Goal: Communication & Community: Share content

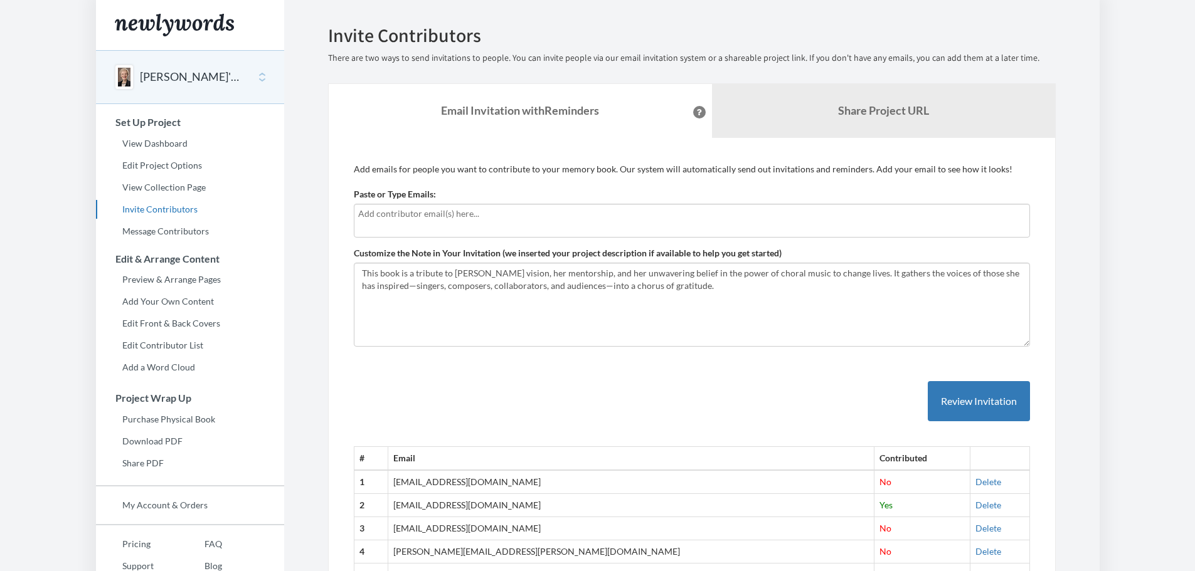
click at [374, 218] on input "text" at bounding box center [691, 214] width 667 height 14
type input "[EMAIL_ADDRESS][DOMAIN_NAME]"
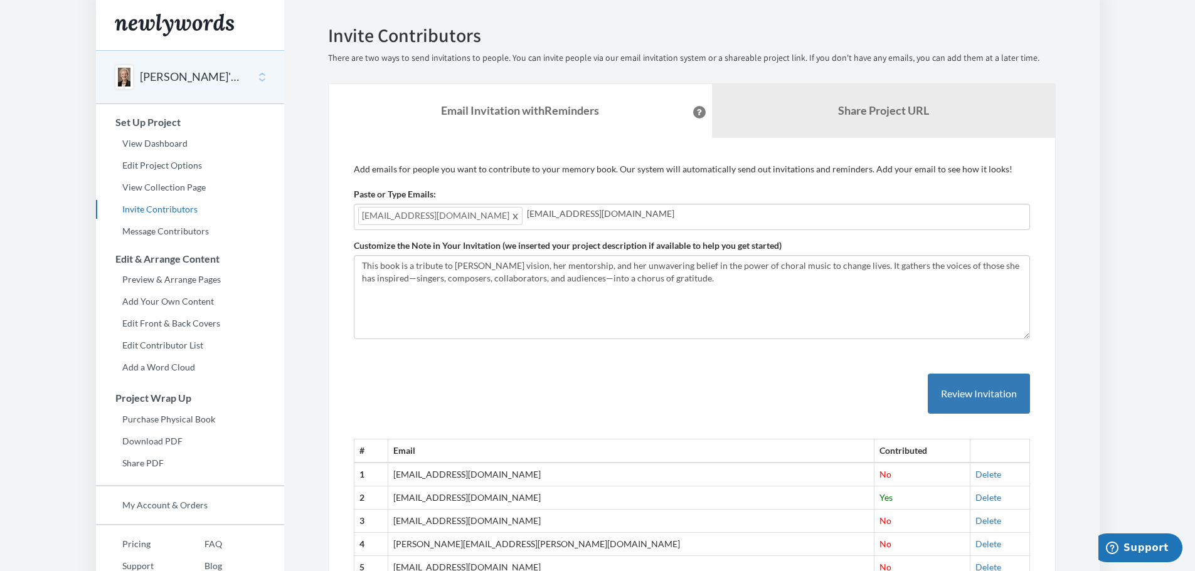
type input "[EMAIL_ADDRESS][DOMAIN_NAME]"
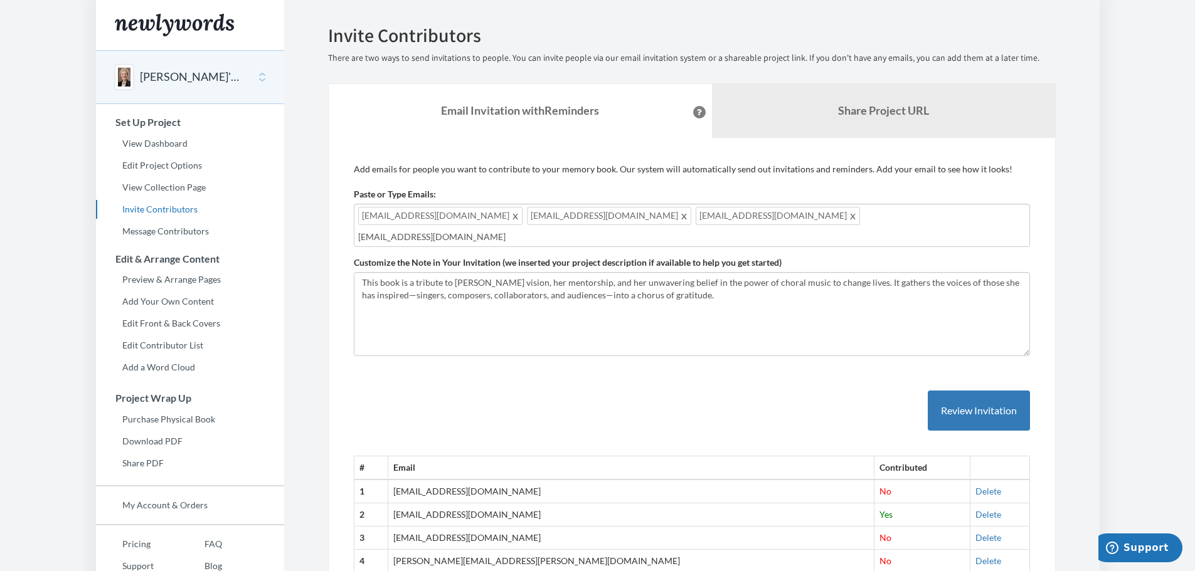
type input "[EMAIL_ADDRESS][DOMAIN_NAME]"
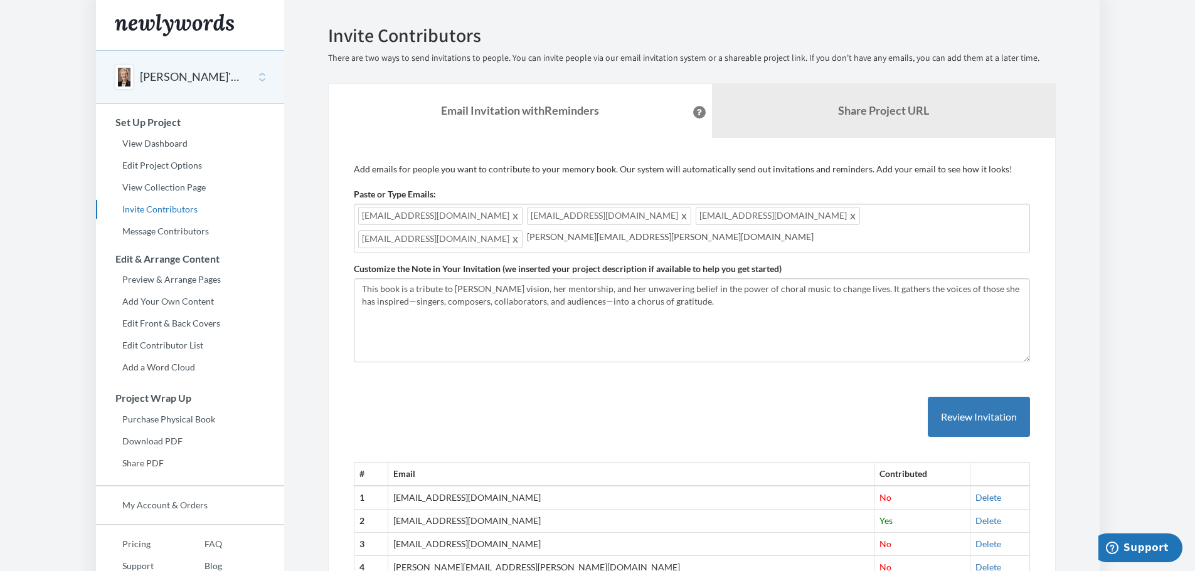
type input "[PERSON_NAME][EMAIL_ADDRESS][PERSON_NAME][DOMAIN_NAME]"
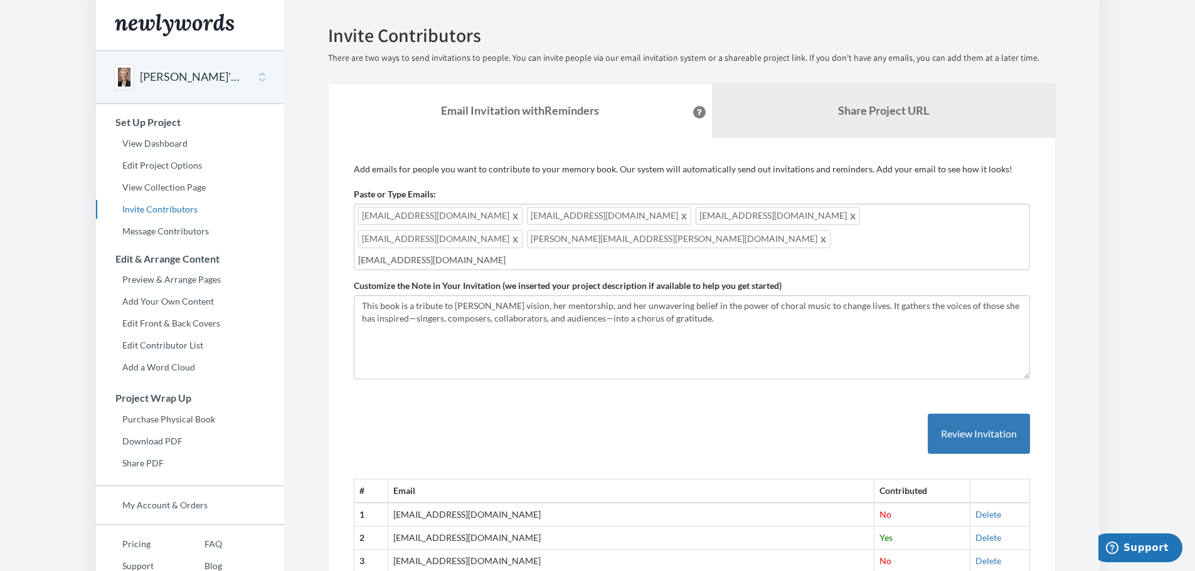
type input "[EMAIL_ADDRESS][DOMAIN_NAME]"
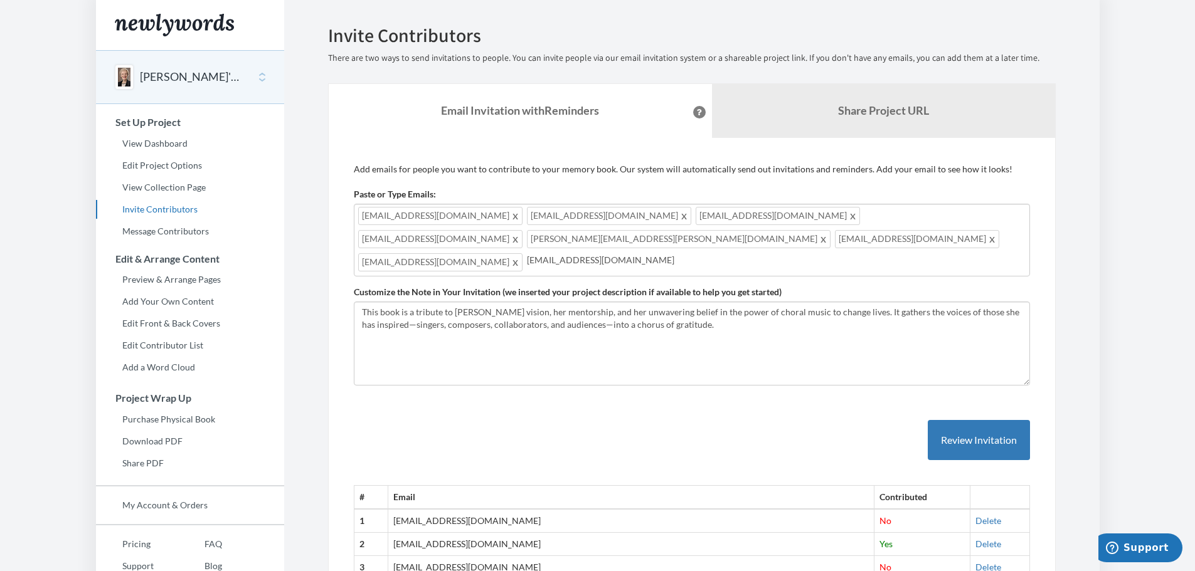
type input "[EMAIL_ADDRESS][DOMAIN_NAME]"
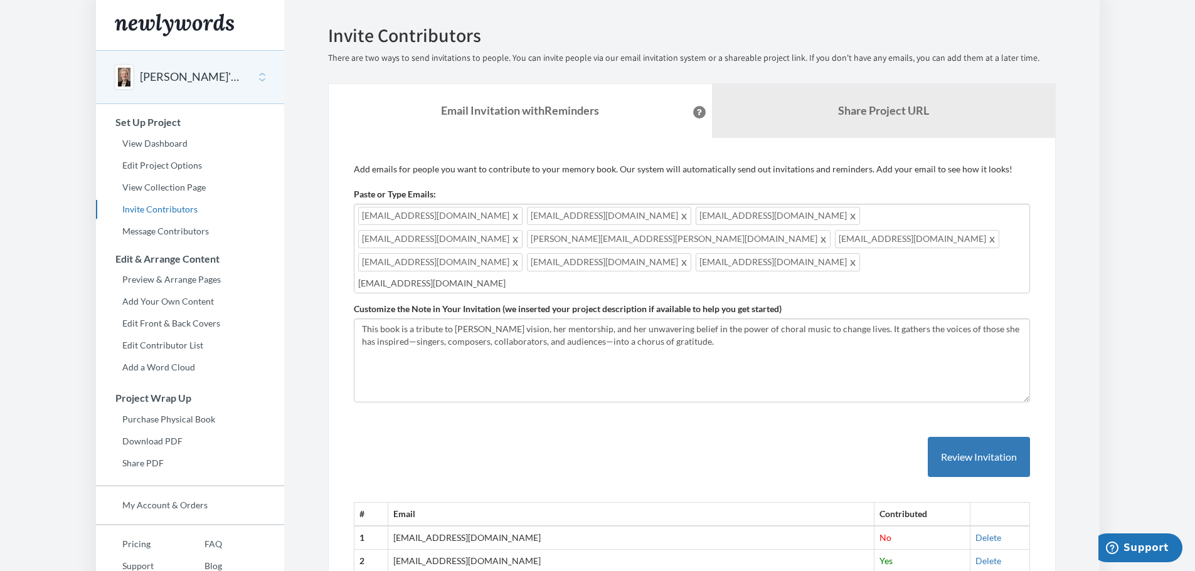
type input "[EMAIL_ADDRESS][DOMAIN_NAME]"
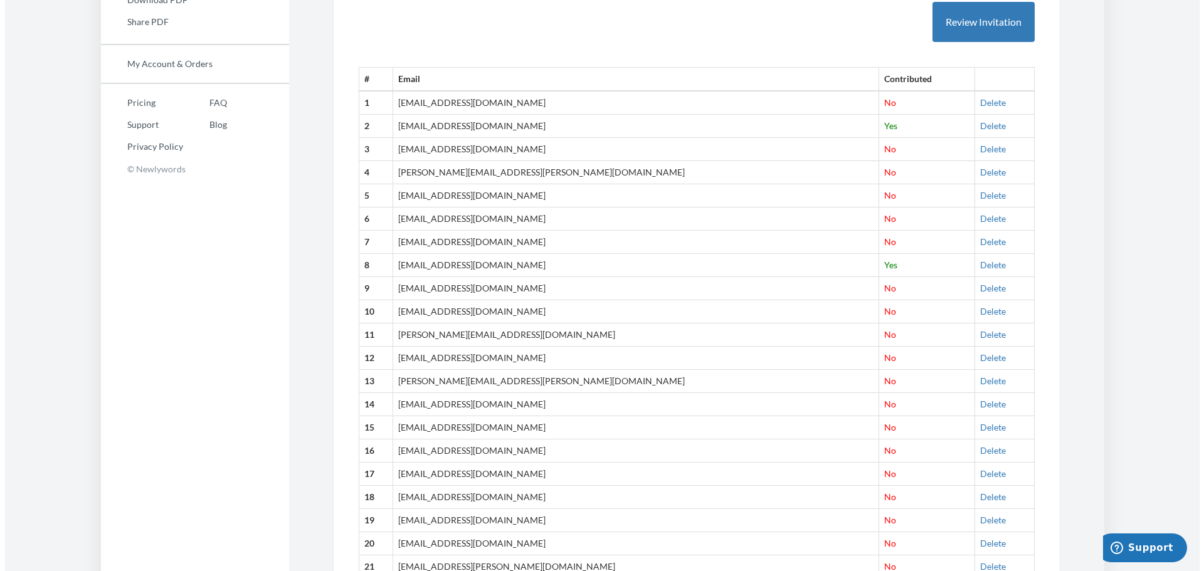
scroll to position [331, 0]
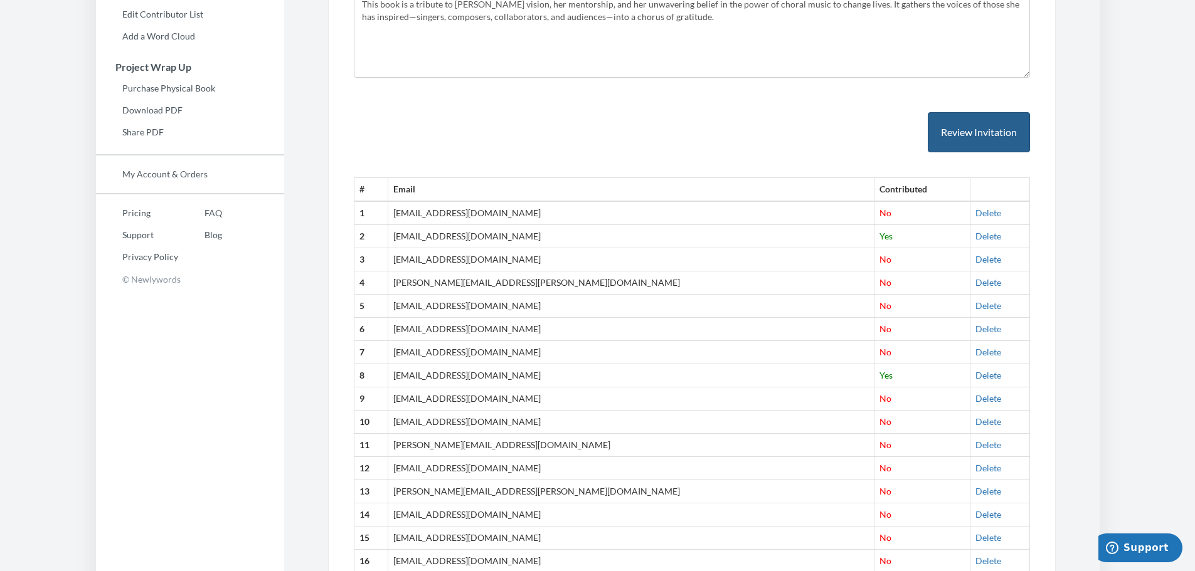
type input "[EMAIL_ADDRESS][DOMAIN_NAME]"
click at [999, 112] on button "Review Invitation" at bounding box center [979, 132] width 102 height 41
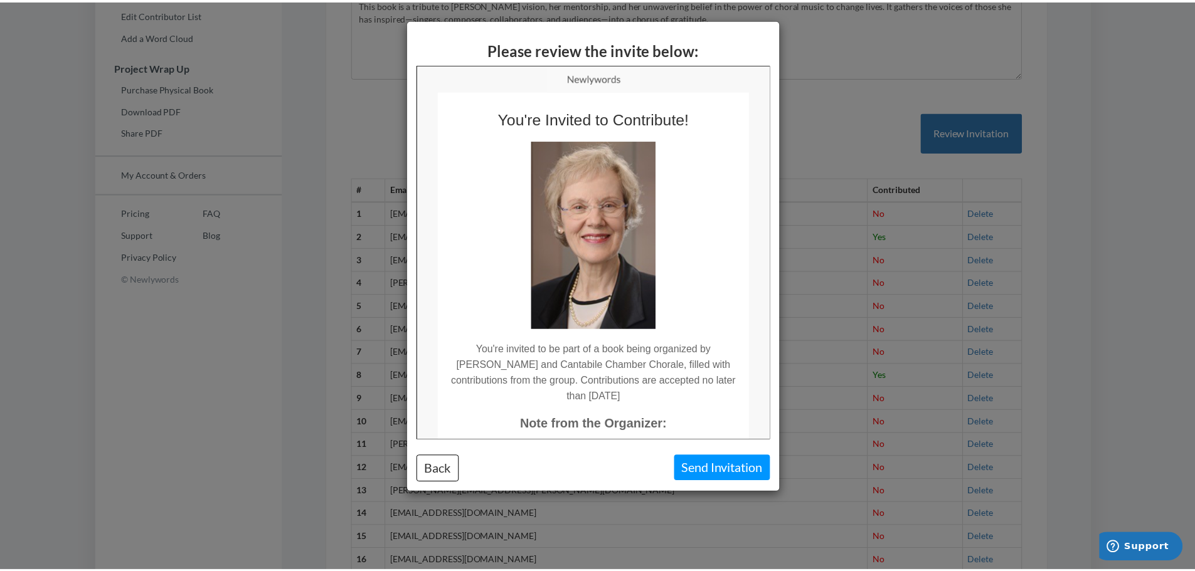
scroll to position [0, 0]
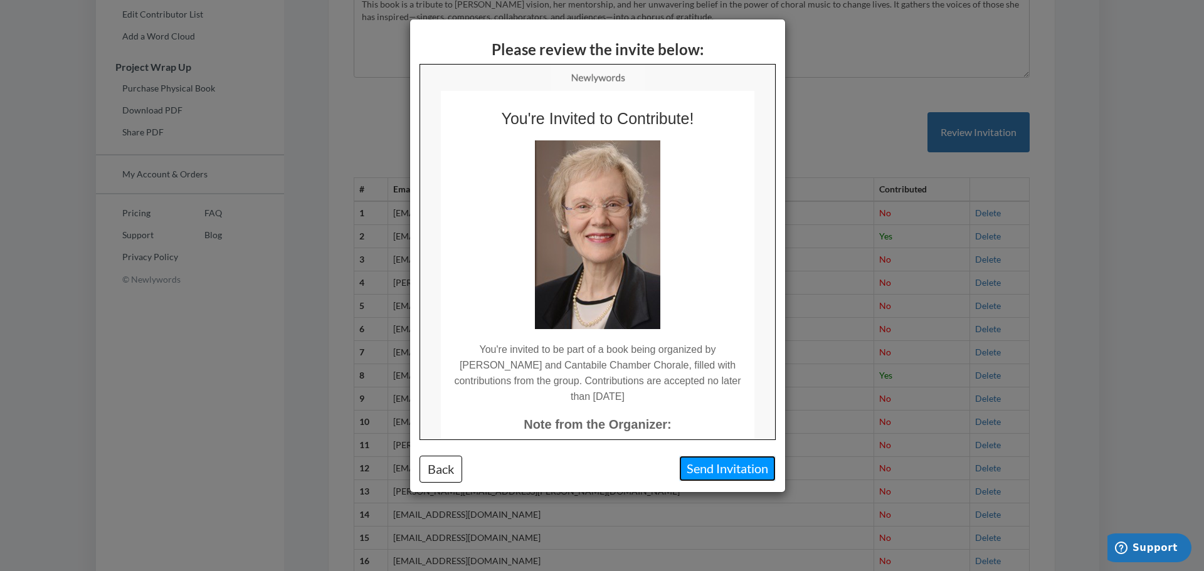
click at [716, 467] on button "Send Invitation" at bounding box center [727, 469] width 97 height 26
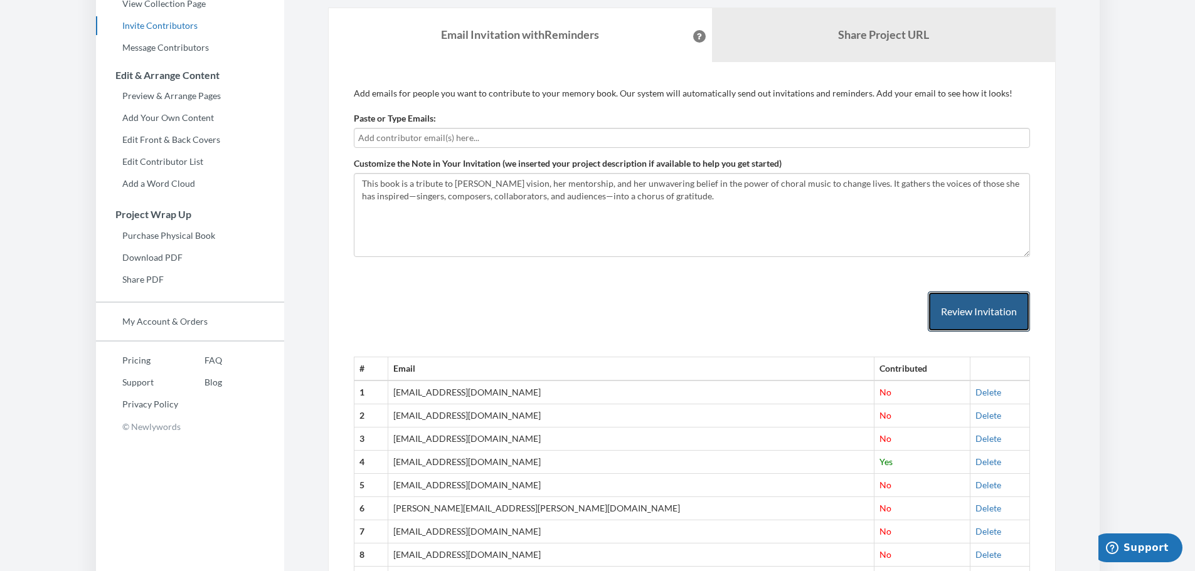
scroll to position [143, 0]
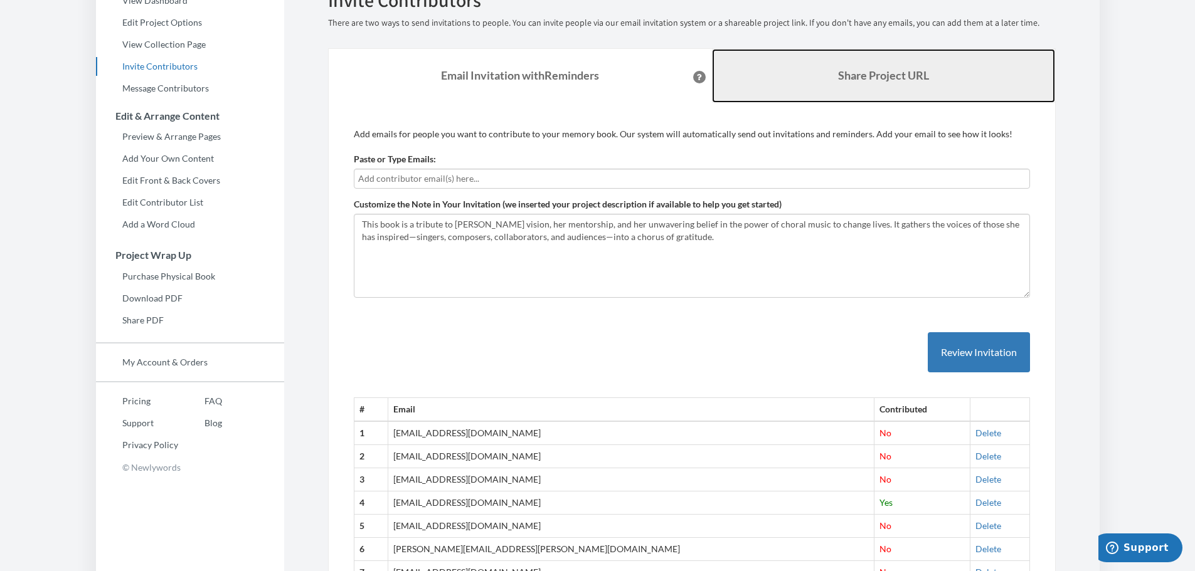
click at [884, 75] on b "Share Project URL" at bounding box center [883, 75] width 91 height 14
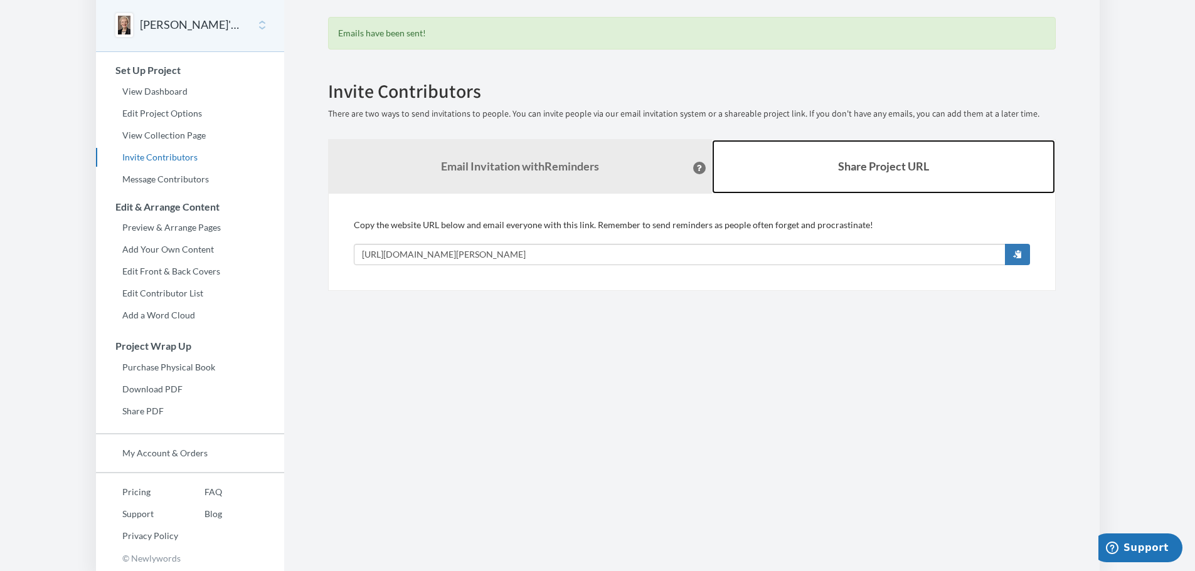
scroll to position [52, 0]
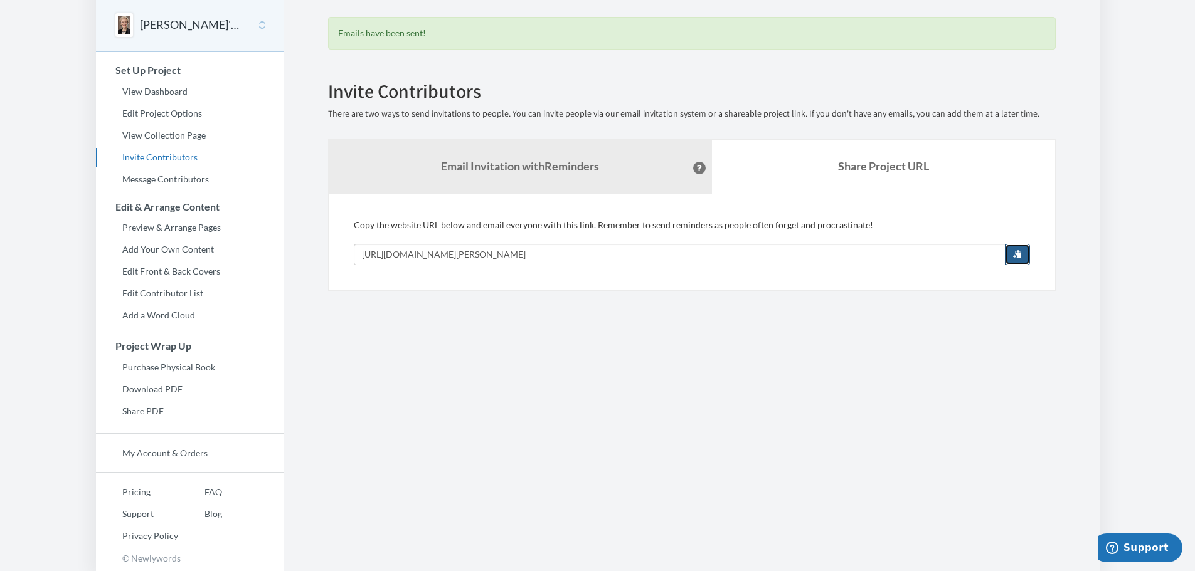
click at [1017, 255] on span "button" at bounding box center [1017, 254] width 9 height 9
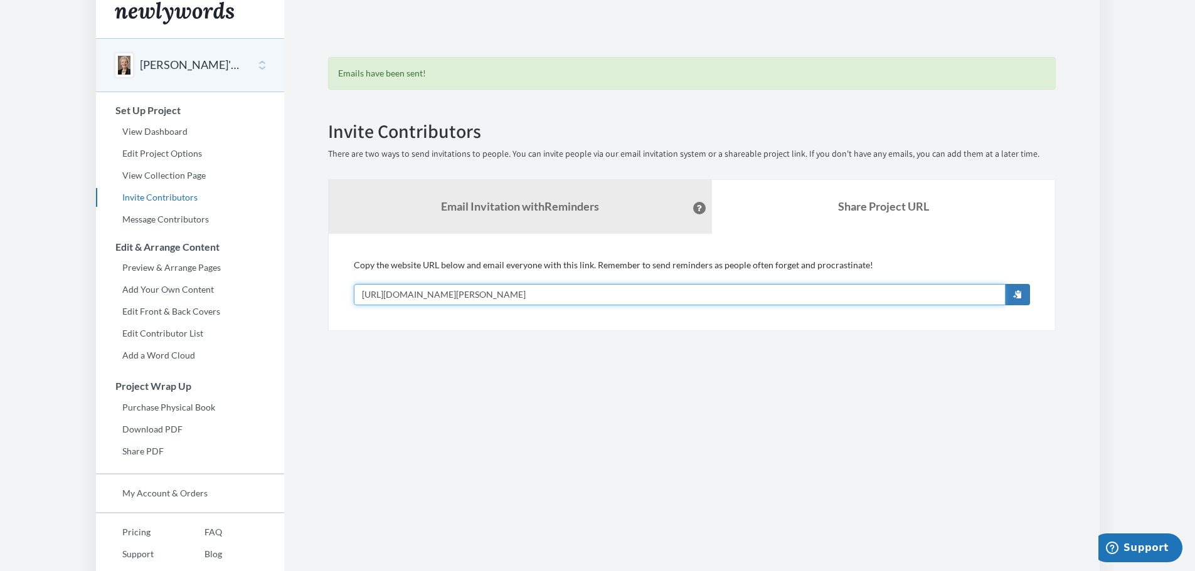
scroll to position [0, 0]
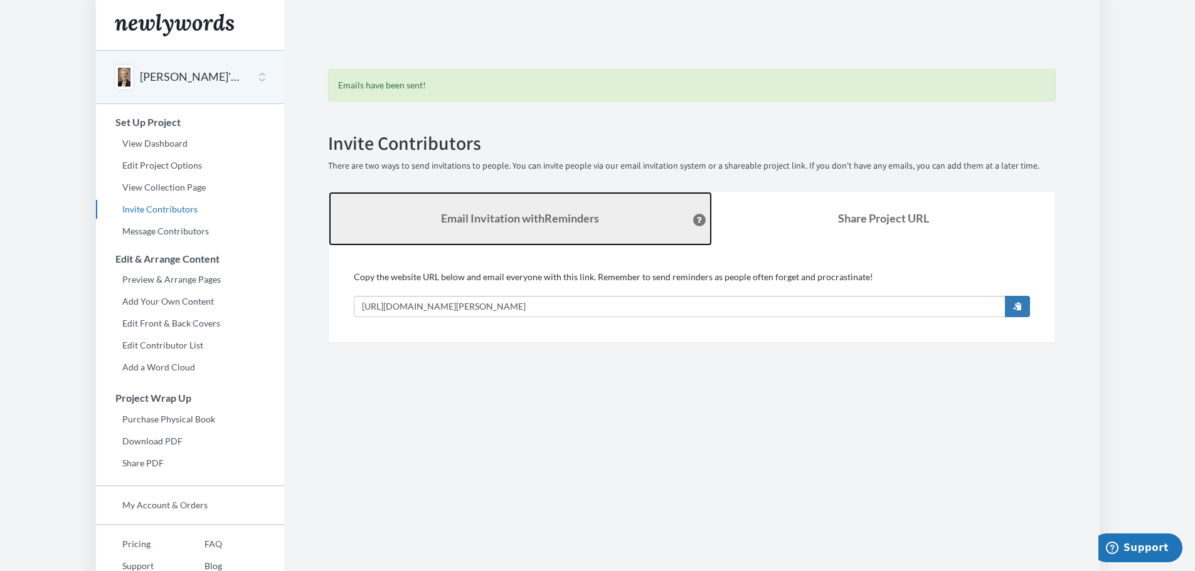
click at [503, 211] on strong "Email Invitation with Reminders" at bounding box center [520, 218] width 158 height 14
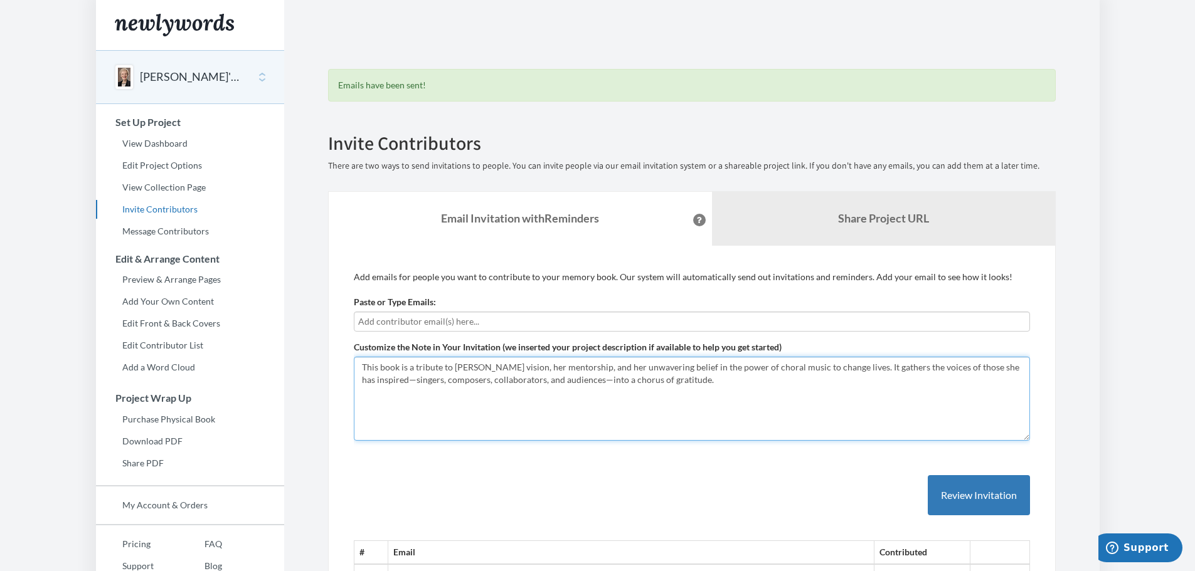
drag, startPoint x: 364, startPoint y: 369, endPoint x: 445, endPoint y: 383, distance: 82.1
click at [445, 383] on textarea "This book is a tribute to [PERSON_NAME] vision, her mentorship, and her unwaver…" at bounding box center [692, 399] width 676 height 84
click at [381, 368] on textarea "This book is a tribute to [PERSON_NAME] vision, her mentorship, and her unwaver…" at bounding box center [692, 399] width 676 height 84
drag, startPoint x: 362, startPoint y: 364, endPoint x: 696, endPoint y: 394, distance: 335.6
click at [705, 396] on textarea "This book is a tribute to [PERSON_NAME] vision, her mentorship, and her unwaver…" at bounding box center [692, 399] width 676 height 84
